Goal: Navigation & Orientation: Find specific page/section

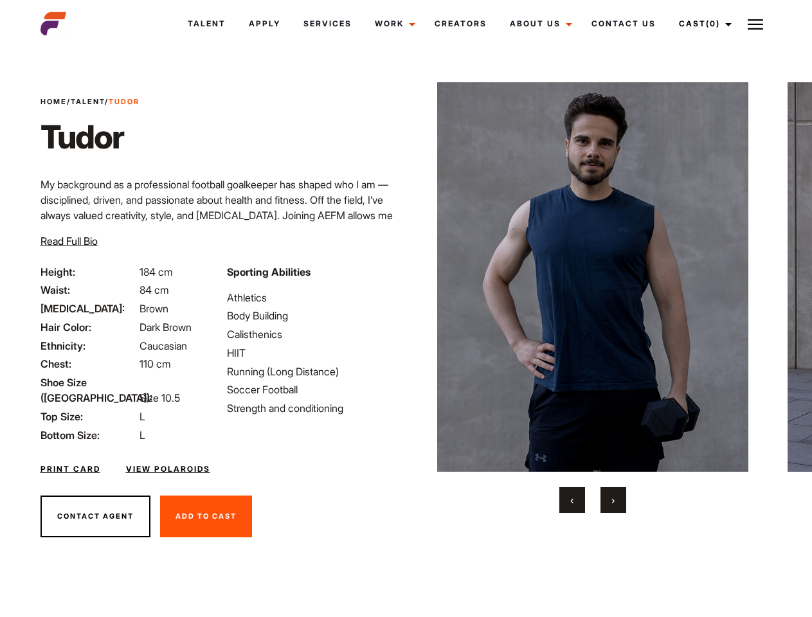
click at [702, 24] on link "Cast (0)" at bounding box center [703, 23] width 72 height 35
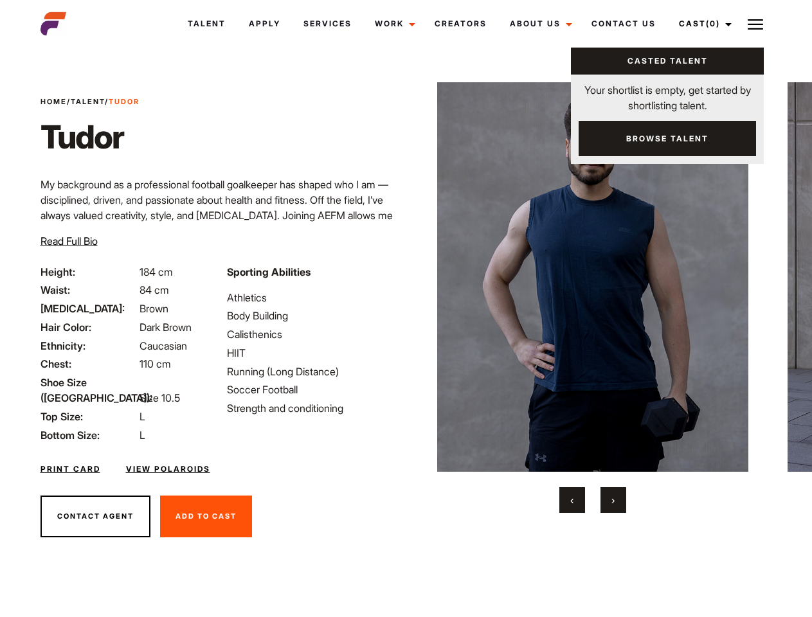
click at [755, 24] on img at bounding box center [755, 24] width 15 height 15
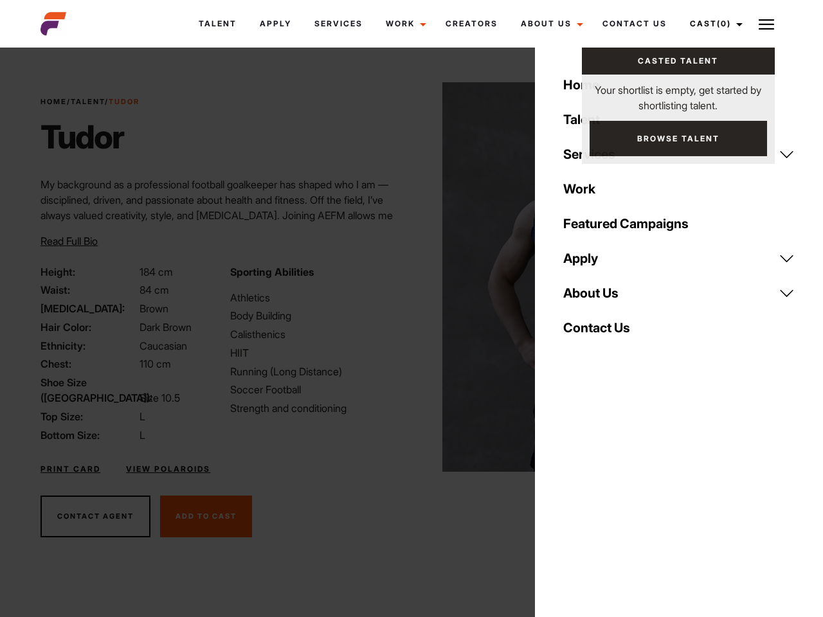
click at [592, 298] on img at bounding box center [598, 277] width 312 height 390
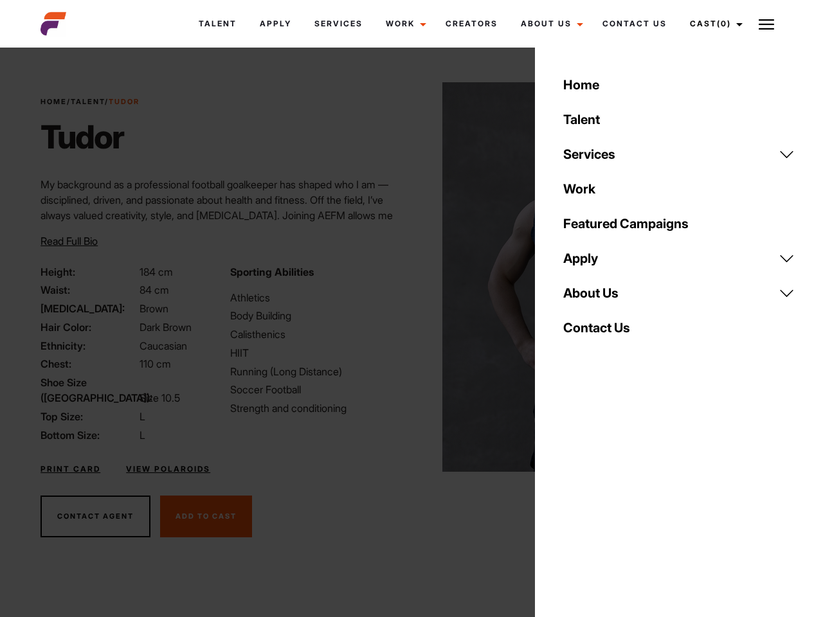
click at [406, 277] on div "Sporting Abilities Athletics Body Building Calisthenics HIIT Running (Long Dist…" at bounding box center [316, 353] width 189 height 179
click at [572, 500] on div "Home Talent Services Talent Casting Photography Videography Creative Hair and M…" at bounding box center [679, 308] width 288 height 617
click at [613, 500] on div "Home Talent Services Talent Casting Photography Videography Creative Hair and M…" at bounding box center [679, 308] width 288 height 617
